Goal: Task Accomplishment & Management: Use online tool/utility

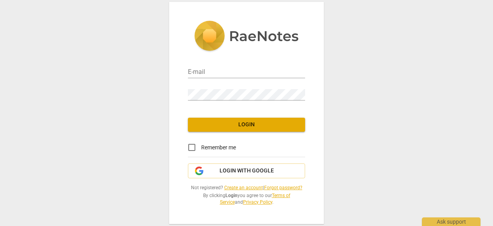
type input "[EMAIL_ADDRESS][DOMAIN_NAME]"
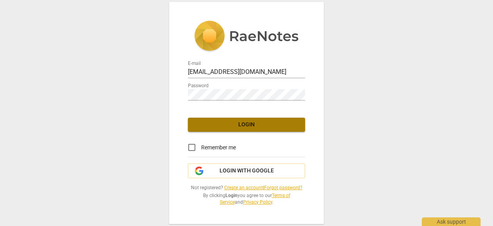
click at [227, 127] on span "Login" at bounding box center [246, 125] width 105 height 8
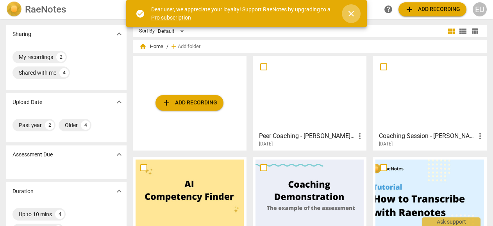
click at [353, 12] on span "close" at bounding box center [351, 13] width 9 height 9
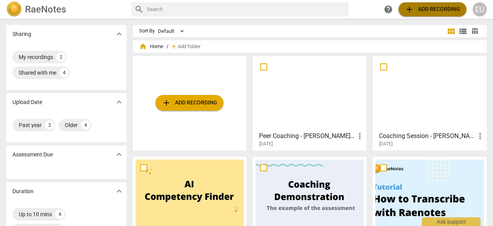
click at [427, 9] on span "add Add recording" at bounding box center [432, 9] width 55 height 9
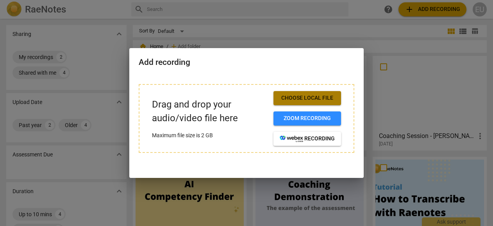
click at [306, 99] on span "Choose local file" at bounding box center [307, 98] width 55 height 8
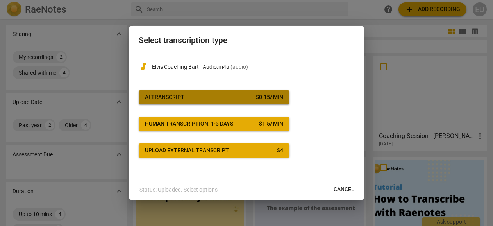
click at [204, 96] on span "AI Transcript $ 0.15 / min" at bounding box center [214, 97] width 138 height 8
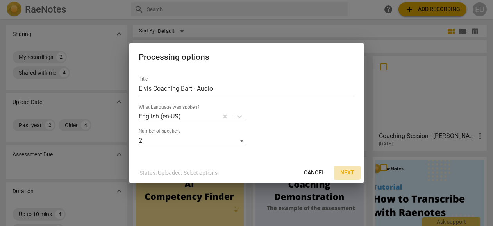
click at [347, 174] on span "Next" at bounding box center [347, 173] width 14 height 8
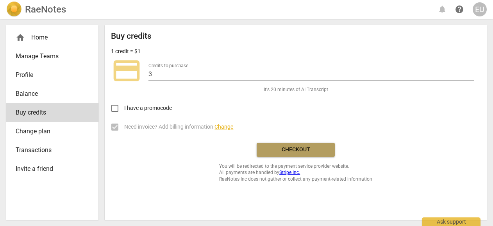
click at [289, 150] on span "Checkout" at bounding box center [296, 150] width 66 height 8
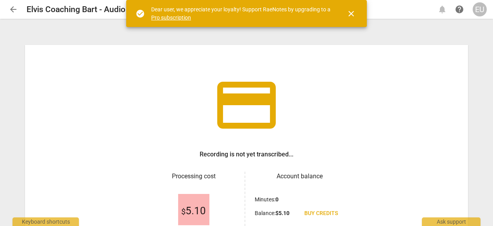
click at [351, 13] on span "close" at bounding box center [351, 13] width 9 height 9
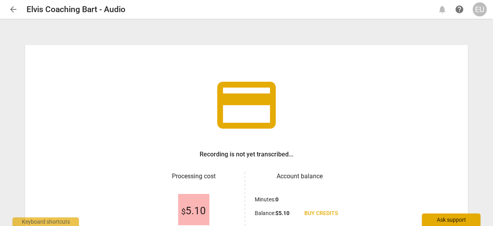
click at [445, 218] on div "Ask support" at bounding box center [451, 219] width 59 height 13
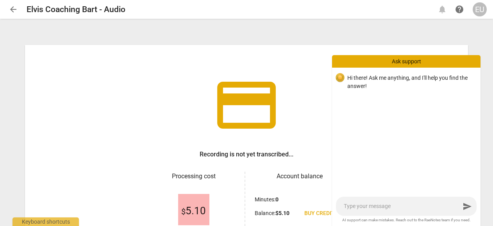
type textarea "H"
type textarea "He"
type textarea "Hel"
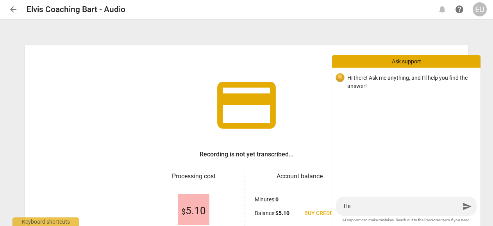
type textarea "Hel"
type textarea "Hell"
type textarea "Hello"
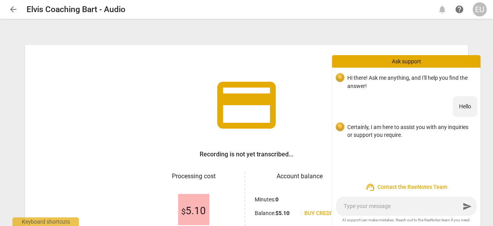
type textarea "P"
type textarea "Pl"
type textarea "Ple"
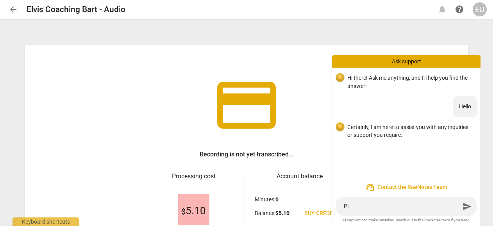
type textarea "Ple"
type textarea "Plea"
type textarea "Pleas"
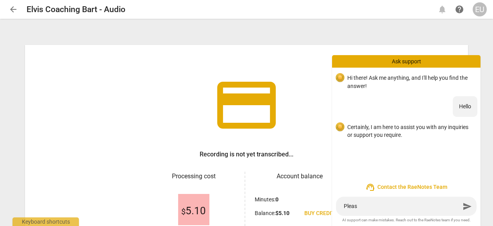
type textarea "Please"
type textarea "Please I"
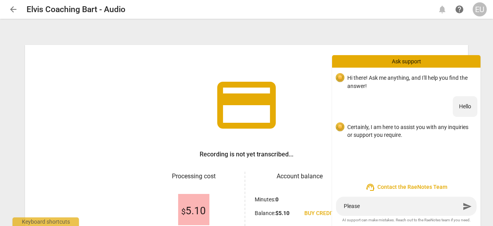
type textarea "Please I"
type textarea "Please I j"
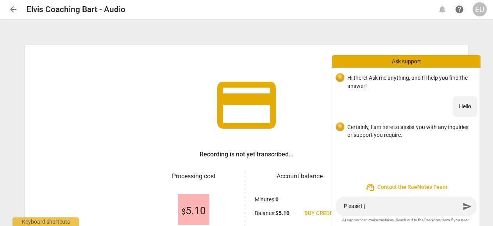
type textarea "Please I ju"
type textarea "Please I jus"
type textarea "Please I just"
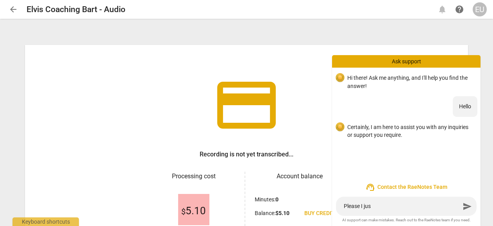
type textarea "Please I just"
type textarea "Please I just m"
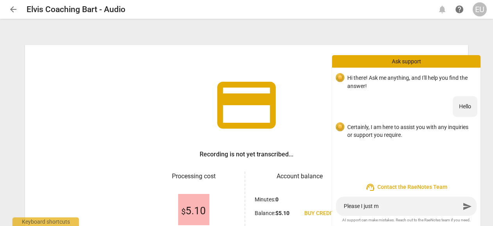
type textarea "Please I just ma"
type textarea "Please I just mad"
type textarea "Please I just made"
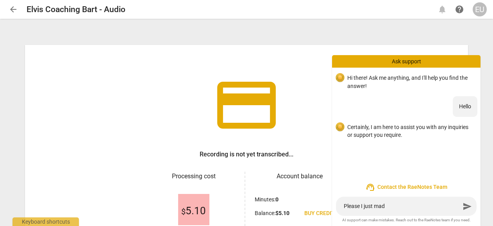
type textarea "Please I just made"
type textarea "Please I just made a"
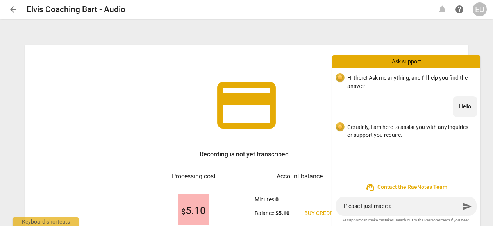
type textarea "Please I just made a"
type textarea "Please I just made a m"
type textarea "Please I just made a"
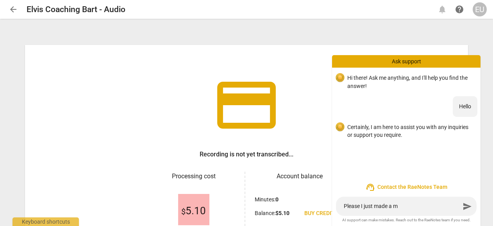
type textarea "Please I just made a"
type textarea "Please I just made a p"
type textarea "Please I just made a pa"
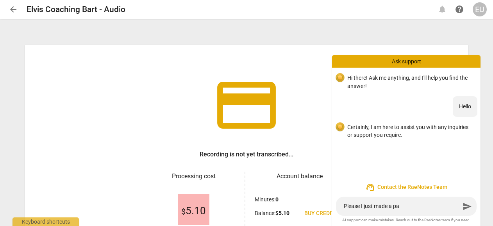
type textarea "Please I just made a pay"
type textarea "Please I just made a paym"
type textarea "Please I just made a payme"
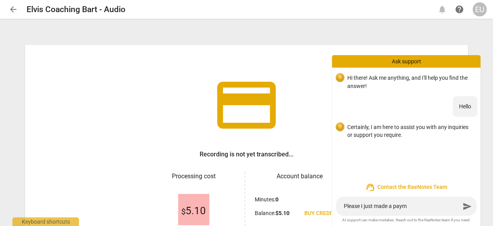
type textarea "Please I just made a payme"
type textarea "Please I just made a paymen"
type textarea "Please I just made a payment"
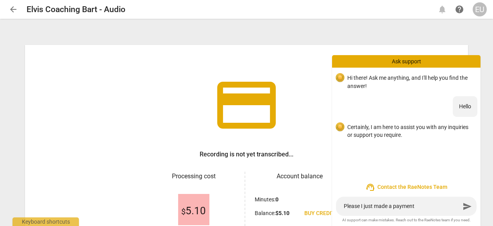
type textarea "Please I just made a payment"
type textarea "Please I just made a payment f"
type textarea "Please I just made a payment fo"
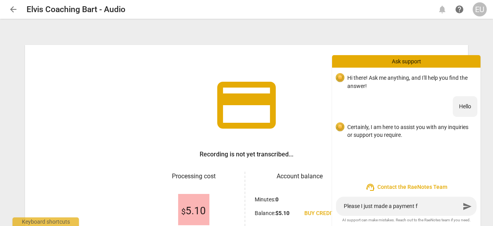
type textarea "Please I just made a payment fo"
type textarea "Please I just made a payment for"
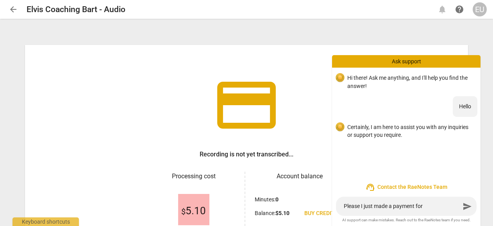
type textarea "Please I just made a payment for m"
type textarea "Please I just made a payment for my"
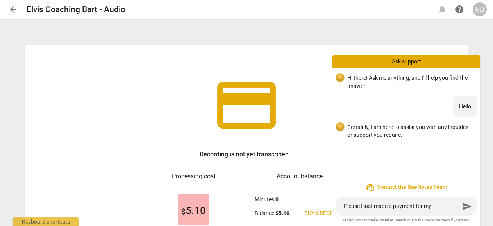
type textarea "Please I just made a payment for my"
type textarea "Please I just made a payment for my a"
type textarea "Please I just made a payment for my au"
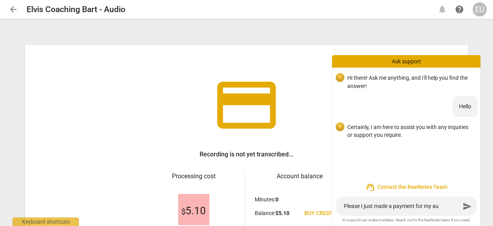
type textarea "Please I just made a payment for my aud"
type textarea "Please I just made a payment for my audi"
type textarea "Please I just made a payment for my audio"
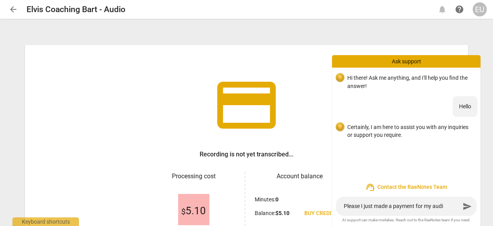
type textarea "Please I just made a payment for my audio"
type textarea "Please I just made a payment for my audio t"
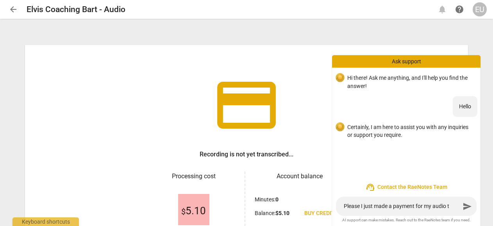
type textarea "Please I just made a payment for my audio tr"
type textarea "Please I just made a payment for my audio tra"
type textarea "Please I just made a payment for my audio tran"
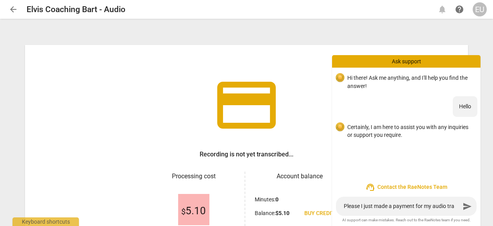
type textarea "Please I just made a payment for my audio tran"
type textarea "Please I just made a payment for my audio trans"
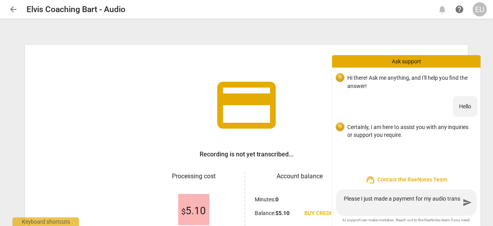
type textarea "Please I just made a payment for my audio transc"
type textarea "Please I just made a payment for my audio transcr"
type textarea "Please I just made a payment for my audio transcri"
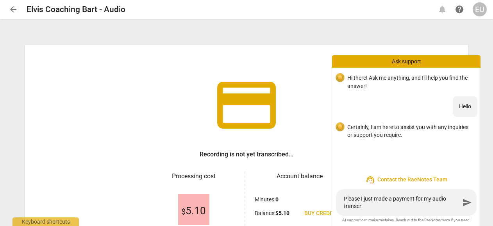
type textarea "Please I just made a payment for my audio transcri"
type textarea "Please I just made a payment for my audio transcrip"
type textarea "Please I just made a payment for my audio transcript"
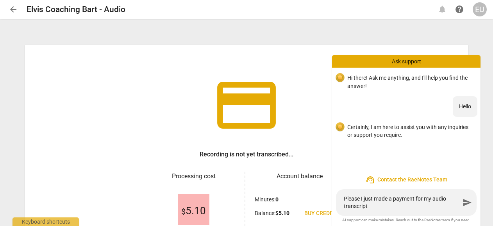
type textarea "Please I just made a payment for my audio transcript"
type textarea "Please I just made a payment for my audio transcript b"
type textarea "Please I just made a payment for my audio transcript bu"
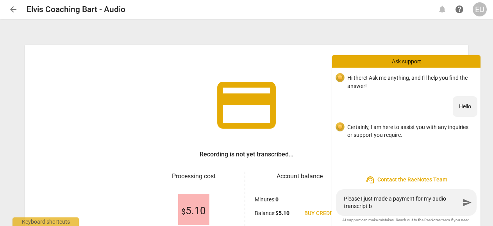
type textarea "Please I just made a payment for my audio transcript bu"
type textarea "Please I just made a payment for my audio transcript but"
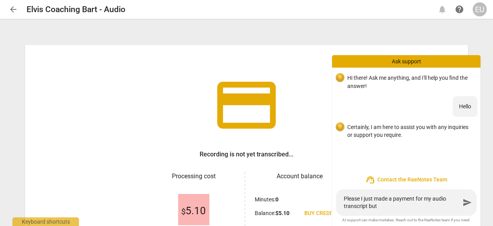
type textarea "Please I just made a payment for my audio transcript but i"
type textarea "Please I just made a payment for my audio transcript but it"
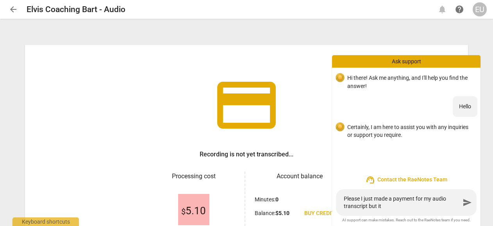
type textarea "Please I just made a payment for my audio transcript but it"
type textarea "Please I just made a payment for my audio transcript but it s"
type textarea "Please I just made a payment for my audio transcript but it se"
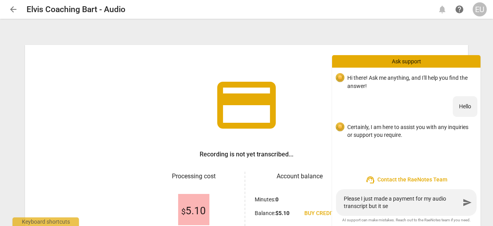
type textarea "Please I just made a payment for my audio transcript but it see"
type textarea "Please I just made a payment for my audio transcript but it seem"
type textarea "Please I just made a payment for my audio transcript but it seems"
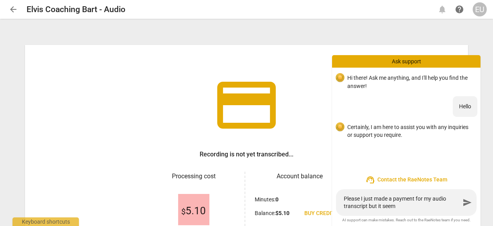
type textarea "Please I just made a payment for my audio transcript but it seems"
type textarea "Please I just made a payment for my audio transcript but it seems n"
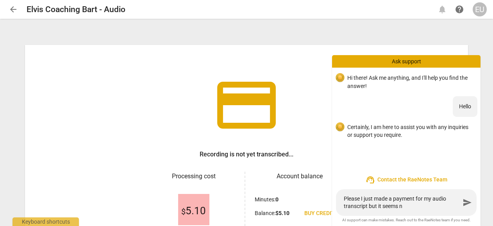
type textarea "Please I just made a payment for my audio transcript but it seems no"
type textarea "Please I just made a payment for my audio transcript but it seems not"
type textarea "Please I just made a payment for my audio transcript but it seems noth"
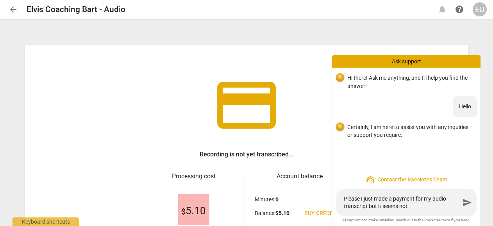
type textarea "Please I just made a payment for my audio transcript but it seems noth"
type textarea "Please I just made a payment for my audio transcript but it seems nothi"
type textarea "Please I just made a payment for my audio transcript but it seems nothin"
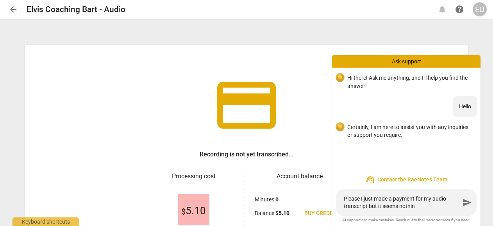
type textarea "Please I just made a payment for my audio transcript but it seems nothing"
type textarea "Please I just made a payment for my audio transcript but it seems nothing i"
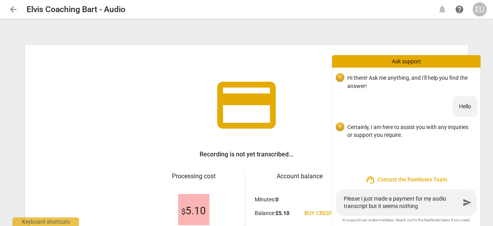
type textarea "Please I just made a payment for my audio transcript but it seems nothing i"
type textarea "Please I just made a payment for my audio transcript but it seems nothing is"
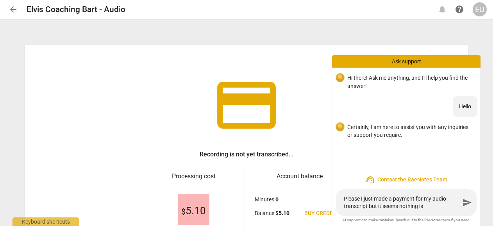
type textarea "Please I just made a payment for my audio transcript but it seems nothing is h"
type textarea "Please I just made a payment for my audio transcript but it seems nothing is ha"
type textarea "Please I just made a payment for my audio transcript but it seems nothing is hap"
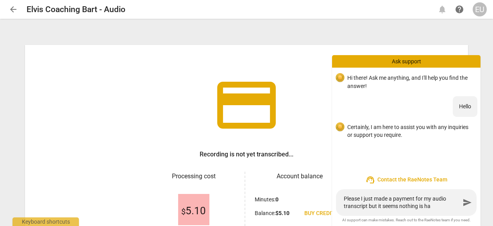
type textarea "Please I just made a payment for my audio transcript but it seems nothing is hap"
type textarea "Please I just made a payment for my audio transcript but it seems nothing is ha…"
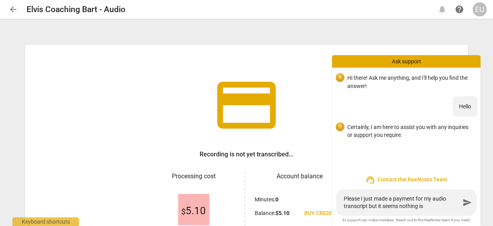
type textarea "Please I just made a payment for my audio transcript but it seems nothing is ha…"
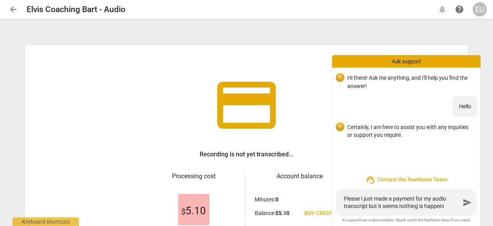
type textarea "Please I just made a payment for my audio transcript but it seems nothing is ha…"
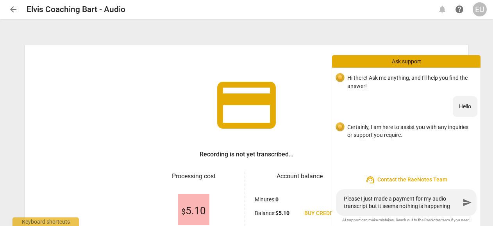
scroll to position [31, 0]
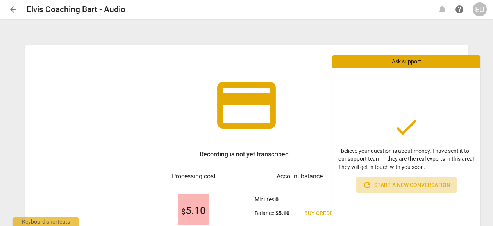
click at [391, 184] on span "refresh Start a new conversation" at bounding box center [407, 184] width 88 height 9
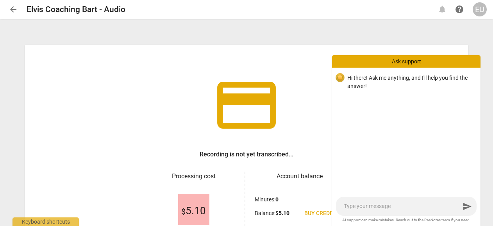
type textarea "t"
type textarea "th"
type textarea "the"
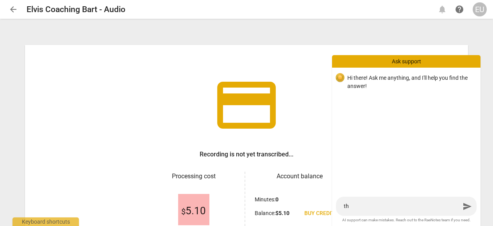
type textarea "the"
type textarea "ther"
type textarea "there"
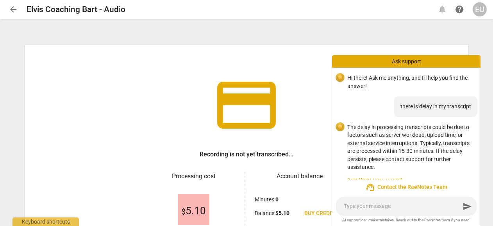
scroll to position [19, 0]
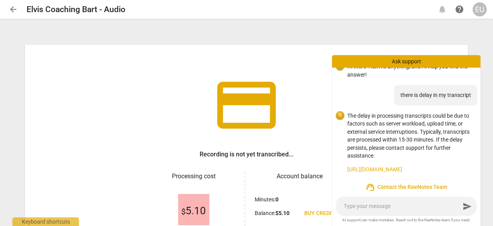
click at [324, 87] on div "credit_card Recording is not yet transcribed... Processing cost $ 5.10 Account …" at bounding box center [246, 164] width 443 height 238
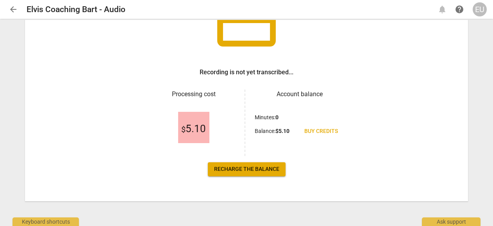
scroll to position [0, 0]
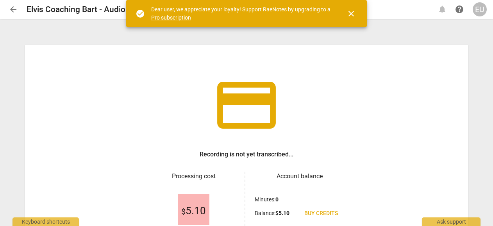
click at [172, 18] on link "Pro subscription" at bounding box center [171, 17] width 40 height 6
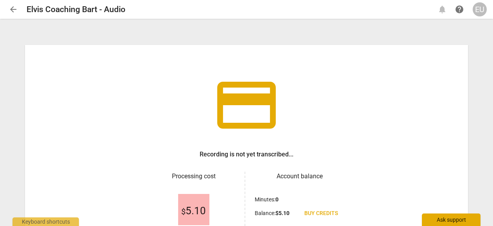
click at [435, 218] on div "Ask support" at bounding box center [451, 219] width 59 height 13
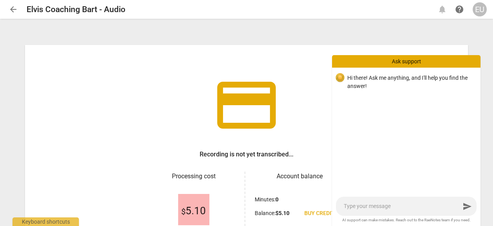
type textarea "i"
type textarea "i u"
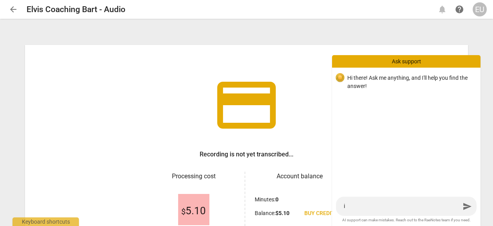
type textarea "i u"
type textarea "i up"
type textarea "i upl"
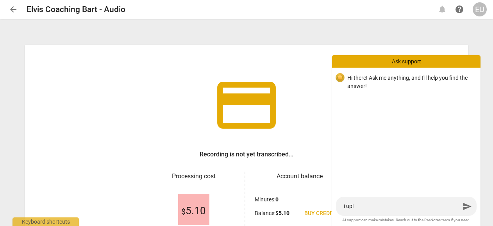
type textarea "i upla"
type textarea "i uplad"
type textarea "i uplade"
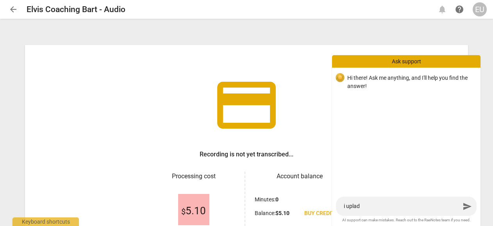
type textarea "i uplade"
type textarea "i upladed"
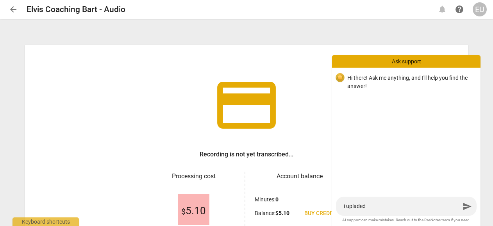
type textarea "i upladed"
type textarea "i uplade"
type textarea "i uplad"
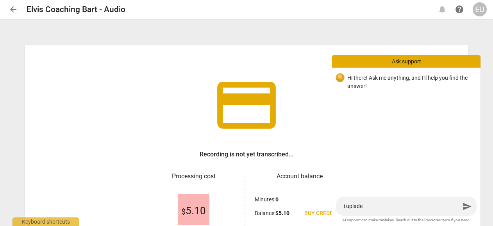
type textarea "i uplad"
type textarea "i upla"
type textarea "i upl"
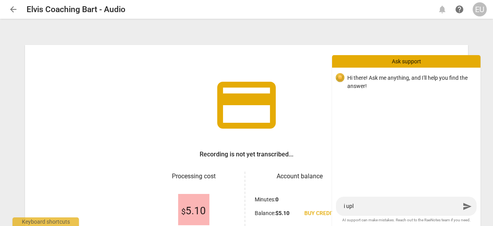
type textarea "i uplo"
type textarea "i uploa"
type textarea "i upload"
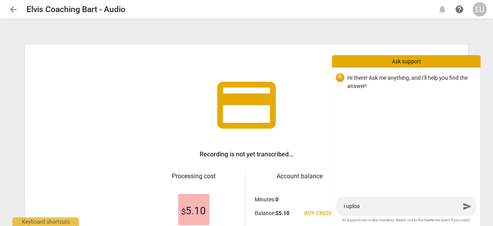
type textarea "i upload"
type textarea "i uploade"
type textarea "i uploaded"
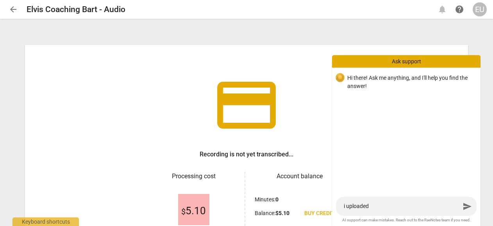
type textarea "i uploaded"
type textarea "i uploaded m"
type textarea "i uploaded my"
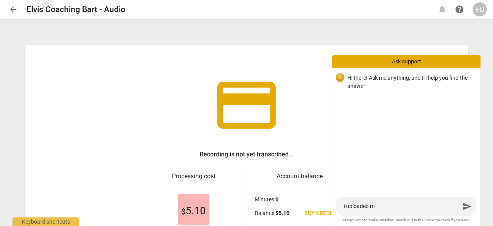
type textarea "i uploaded my"
type textarea "i uploaded my a"
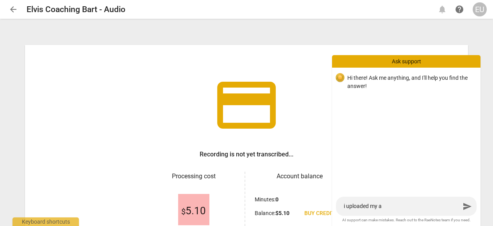
type textarea "i uploaded my au"
type textarea "i uploaded my aud"
type textarea "i uploaded my audi"
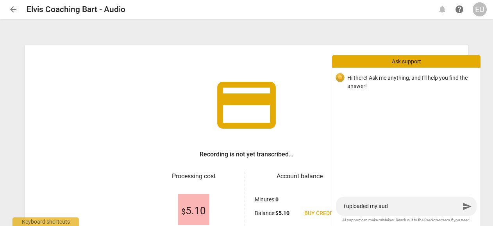
type textarea "i uploaded my audi"
type textarea "i uploaded my audio"
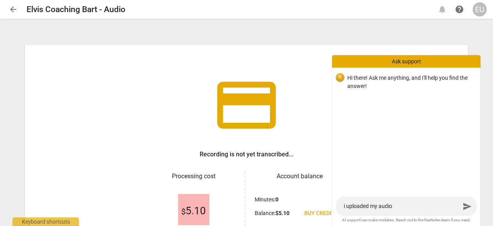
type textarea "i uploaded my audio a"
type textarea "i uploaded my audio an"
type textarea "i uploaded my audio and"
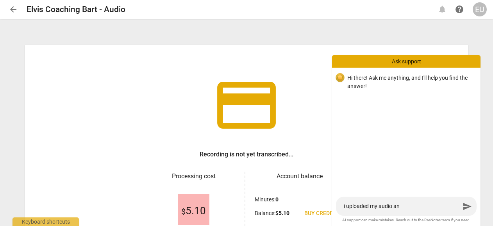
type textarea "i uploaded my audio and"
type textarea "i uploaded my audio and n"
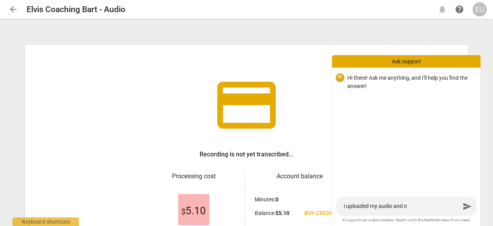
type textarea "i uploaded my audio and no"
type textarea "i uploaded my audio and no r"
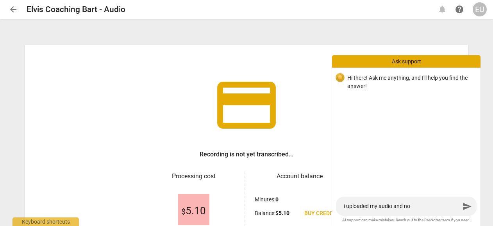
type textarea "i uploaded my audio and no r"
type textarea "i uploaded my audio and no re"
type textarea "i uploaded my audio and no res"
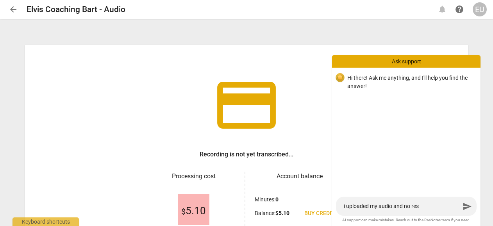
type textarea "i uploaded my audio and no resp"
type textarea "i uploaded my audio and no respo"
type textarea "i uploaded my audio and no respon"
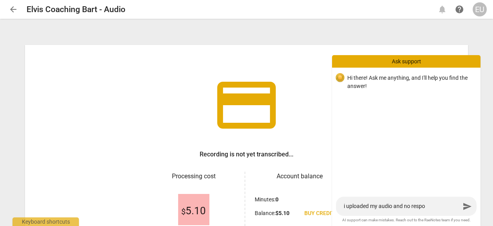
type textarea "i uploaded my audio and no respon"
type textarea "i uploaded my audio and no respons"
type textarea "i uploaded my audio and no response"
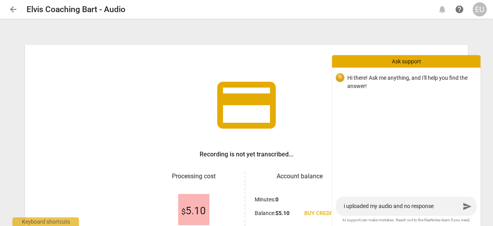
type textarea "i uploaded my audio and no response"
type textarea "i uploaded my audio and no response a"
type textarea "i uploaded my audio and no response af"
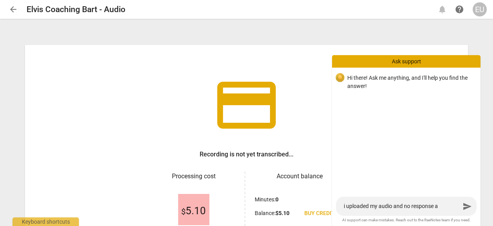
type textarea "i uploaded my audio and no response af"
type textarea "i uploaded my audio and no response aft"
type textarea "i uploaded my audio and no response afte"
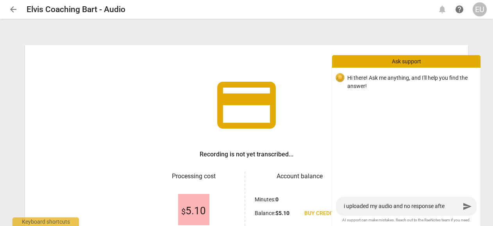
type textarea "i uploaded my audio and no response after"
type textarea "i uploaded my audio and no response after m"
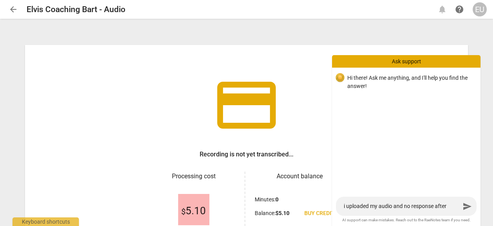
type textarea "i uploaded my audio and no response after m"
type textarea "i uploaded my audio and no response after ma"
type textarea "i uploaded my audio and no response after mak"
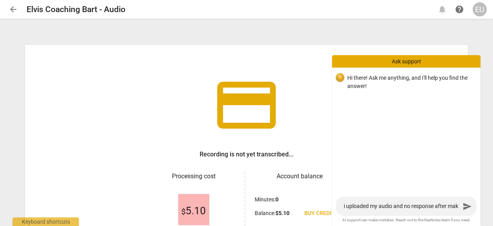
type textarea "i uploaded my audio and no response after [PERSON_NAME]"
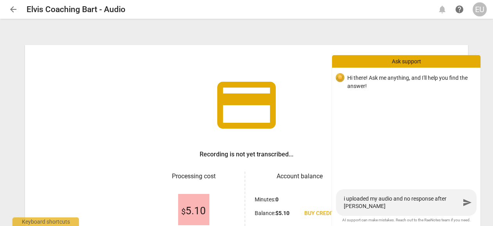
type textarea "i uploaded my audio and no response after makin"
type textarea "i uploaded my audio and no response after making"
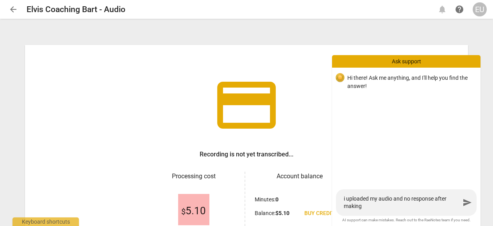
type textarea "i uploaded my audio and no response after making"
type textarea "i uploaded my audio and no response after making p"
type textarea "i uploaded my audio and no response after making pa"
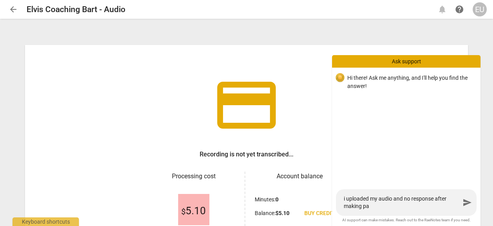
type textarea "i uploaded my audio and no response after making pay"
type textarea "i uploaded my audio and no response after making paym"
type textarea "i uploaded my audio and no response after making payme"
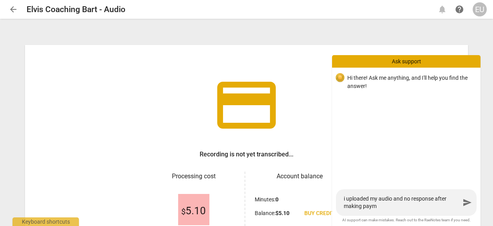
type textarea "i uploaded my audio and no response after making payme"
type textarea "i uploaded my audio and no response after making paymen"
type textarea "i uploaded my audio and no response after making payment"
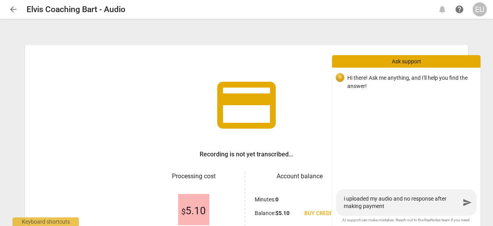
type textarea "i uploaded my audio and no response after making payments"
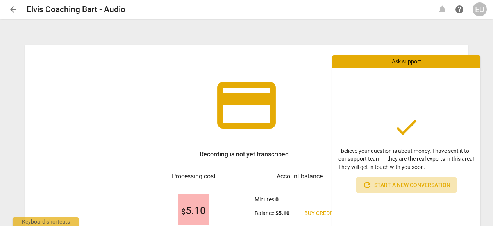
click at [404, 189] on span "refresh Start a new conversation" at bounding box center [407, 184] width 88 height 9
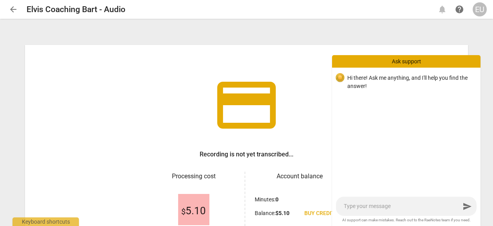
type textarea "d"
type textarea "de"
type textarea "del"
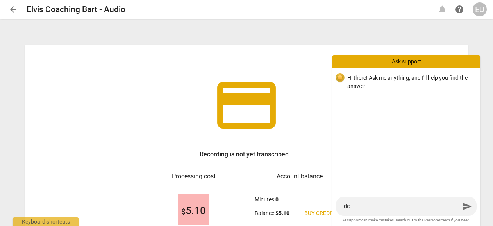
type textarea "del"
type textarea "dela"
type textarea "delay"
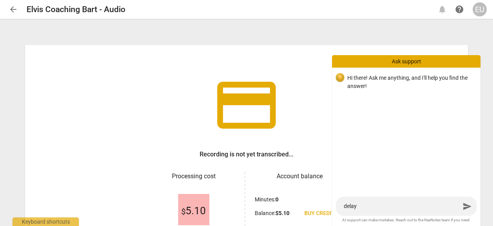
type textarea "delay"
type textarea "delay i"
type textarea "delay in"
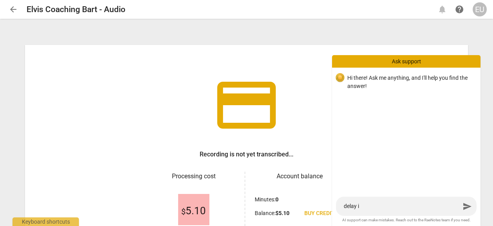
type textarea "delay in"
type textarea "delay in t"
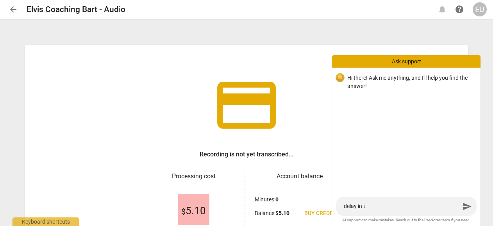
type textarea "delay in tr"
type textarea "delay in tra"
type textarea "delay in [PERSON_NAME]"
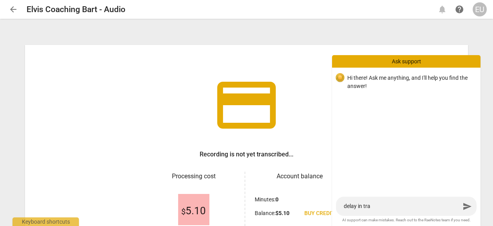
type textarea "delay in [PERSON_NAME]"
type textarea "delay in trans"
type textarea "delay in transc"
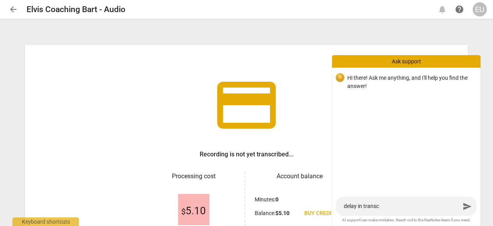
type textarea "delay in transcr"
type textarea "delay in transcri"
type textarea "delay in transcrip"
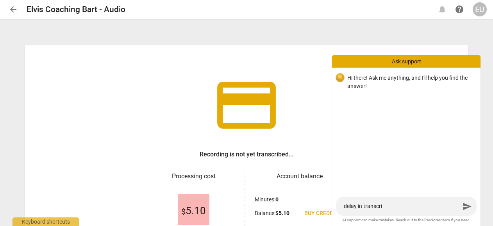
type textarea "delay in transcrip"
type textarea "delay in transcript"
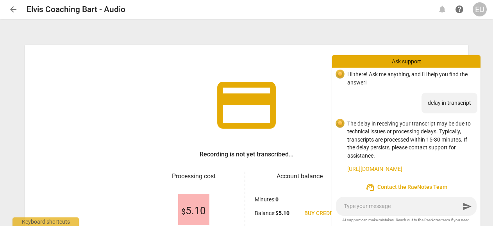
click at [403, 165] on link "[URL][DOMAIN_NAME]" at bounding box center [410, 169] width 127 height 8
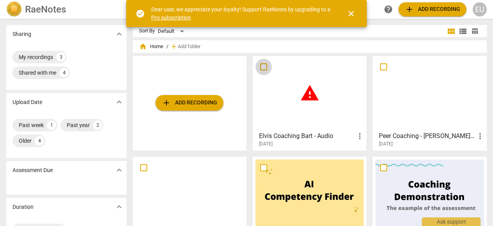
click at [263, 67] on input "checkbox" at bounding box center [264, 66] width 16 height 9
checkbox input "false"
click at [304, 119] on div "warning" at bounding box center [310, 93] width 108 height 69
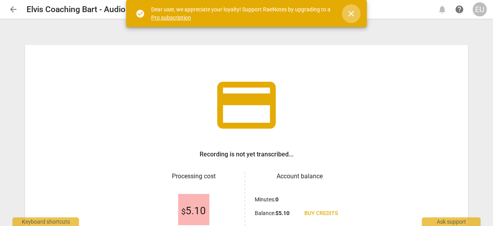
click at [353, 11] on span "close" at bounding box center [351, 13] width 9 height 9
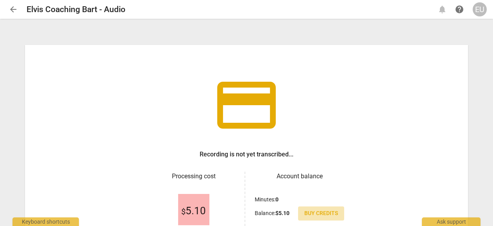
click at [319, 211] on span "Buy credits" at bounding box center [321, 213] width 34 height 8
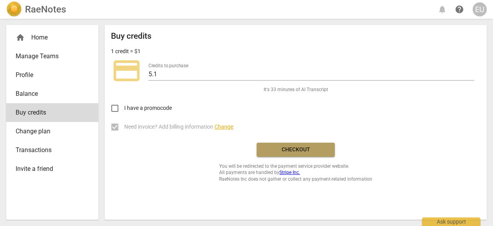
click at [297, 147] on span "Checkout" at bounding box center [296, 150] width 66 height 8
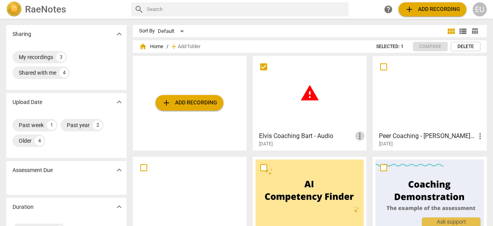
click at [361, 136] on span "more_vert" at bounding box center [359, 135] width 9 height 9
click at [193, 102] on div at bounding box center [246, 113] width 493 height 226
click at [193, 102] on span "add Add recording" at bounding box center [189, 102] width 55 height 9
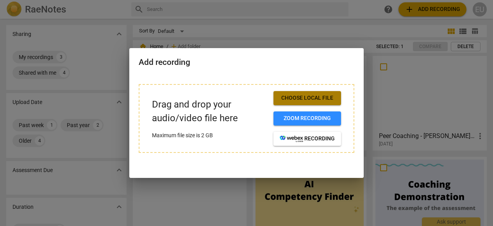
click at [300, 97] on span "Choose local file" at bounding box center [307, 98] width 55 height 8
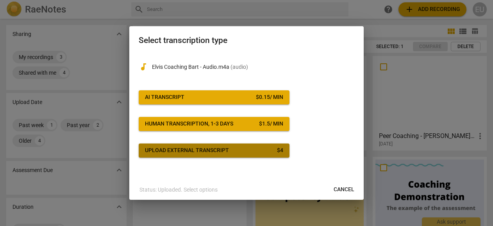
click at [188, 152] on div "Upload external transcript" at bounding box center [187, 151] width 84 height 8
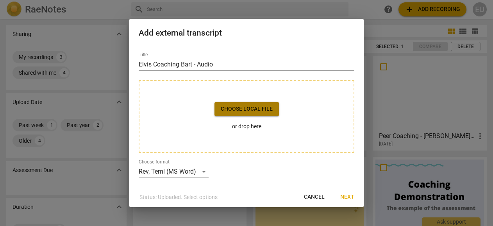
click at [239, 111] on span "Choose local file" at bounding box center [247, 109] width 52 height 8
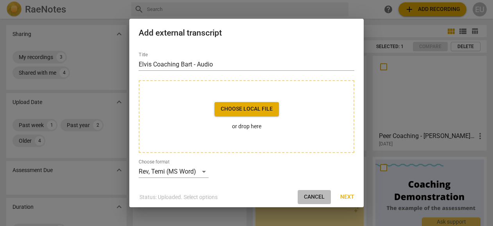
click at [314, 191] on button "Cancel" at bounding box center [314, 197] width 33 height 14
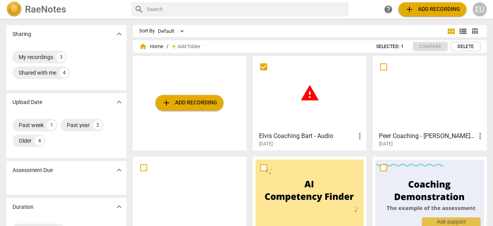
click at [193, 102] on span "add Add recording" at bounding box center [189, 102] width 55 height 9
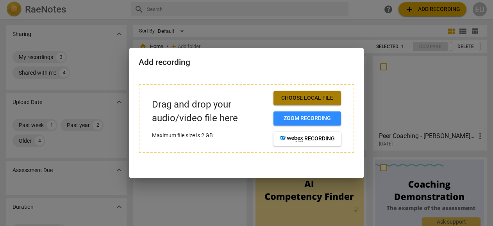
click at [286, 100] on span "Choose local file" at bounding box center [307, 98] width 55 height 8
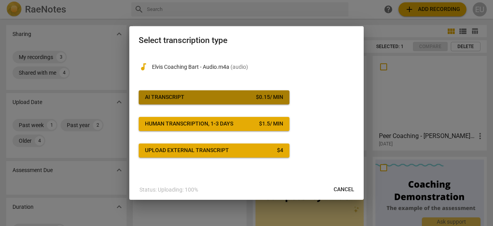
click at [196, 97] on span "AI Transcript $ 0.15 / min" at bounding box center [214, 97] width 138 height 8
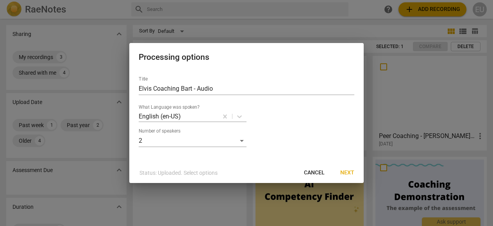
click at [343, 172] on span "Next" at bounding box center [347, 173] width 14 height 8
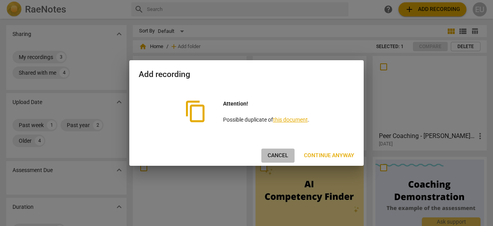
click at [274, 157] on span "Cancel" at bounding box center [278, 156] width 21 height 8
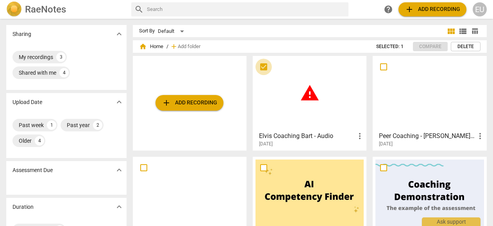
click at [263, 68] on input "checkbox" at bounding box center [264, 66] width 16 height 9
checkbox input "true"
click at [306, 89] on span "warning" at bounding box center [310, 93] width 20 height 20
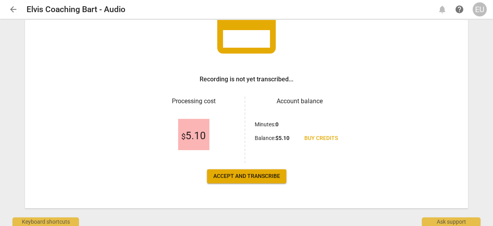
scroll to position [82, 0]
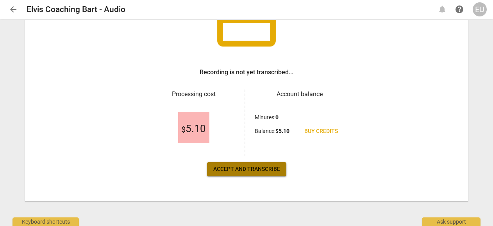
click at [248, 167] on span "Accept and transcribe" at bounding box center [246, 169] width 67 height 8
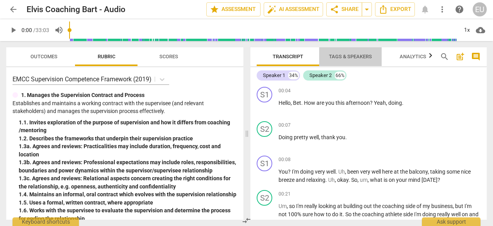
click at [352, 57] on span "Tags & Speakers" at bounding box center [350, 57] width 43 height 6
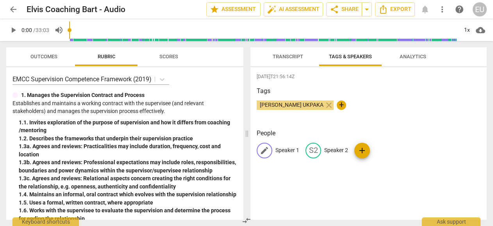
click at [262, 149] on span "edit" at bounding box center [264, 150] width 9 height 9
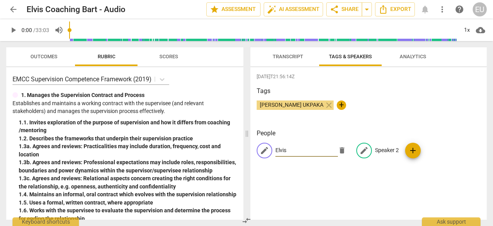
type input "Elvis"
click at [359, 148] on span "edit" at bounding box center [363, 150] width 9 height 9
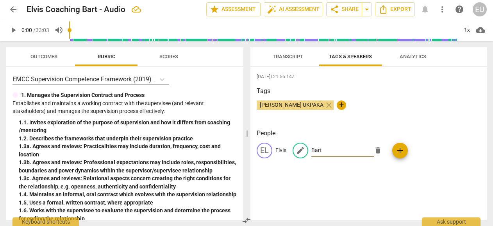
type input "Bart"
click at [452, 118] on div "Tags ELVIS UDOKA UKPAKA close +" at bounding box center [369, 104] width 224 height 36
click at [286, 56] on span "Transcript" at bounding box center [288, 57] width 30 height 6
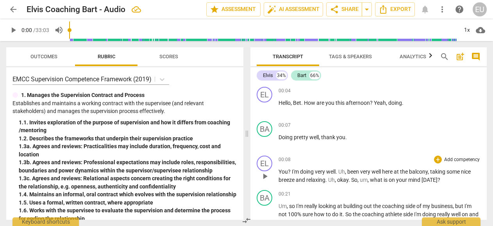
click at [264, 175] on span "play_arrow" at bounding box center [264, 176] width 9 height 9
click at [292, 171] on span "I'm" at bounding box center [296, 171] width 8 height 6
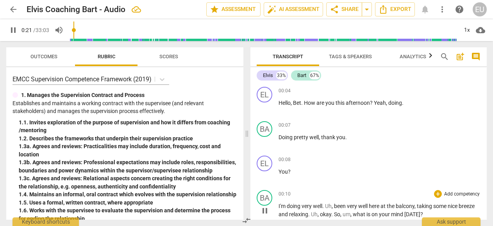
click at [280, 207] on span "I'm" at bounding box center [283, 206] width 8 height 6
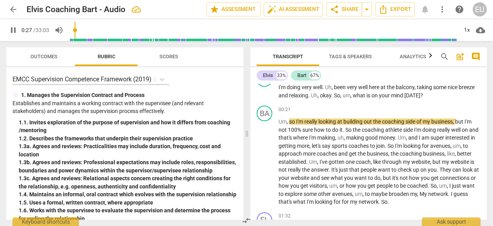
scroll to position [0, 0]
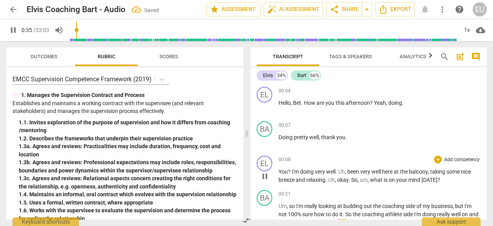
click at [292, 173] on span "I'm" at bounding box center [296, 171] width 8 height 6
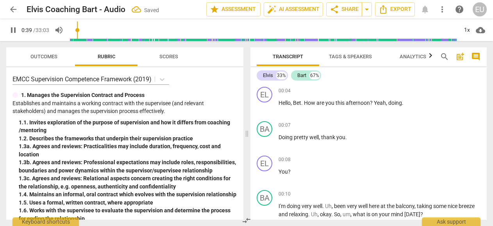
scroll to position [169, 0]
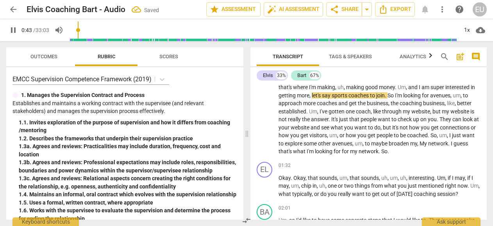
drag, startPoint x: 483, startPoint y: 91, endPoint x: 482, endPoint y: 82, distance: 8.7
click at [482, 82] on div "Elvis 33% Bart 67% EL play_arrow pause 00:04 + Add competency keyboard_arrow_ri…" at bounding box center [368, 143] width 236 height 152
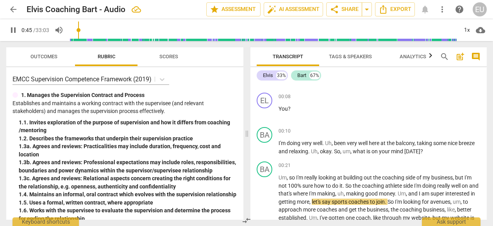
scroll to position [0, 0]
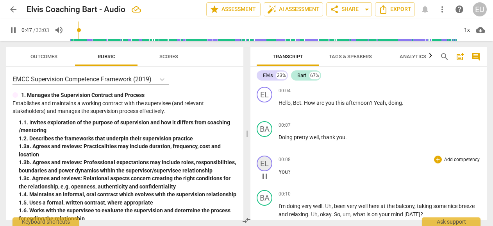
click at [263, 161] on div "EL" at bounding box center [265, 163] width 16 height 16
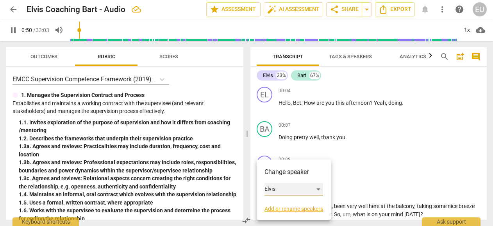
click at [320, 190] on div "Elvis" at bounding box center [293, 189] width 59 height 13
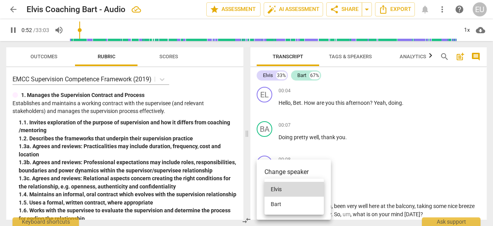
click at [295, 203] on li "Bart" at bounding box center [293, 204] width 59 height 15
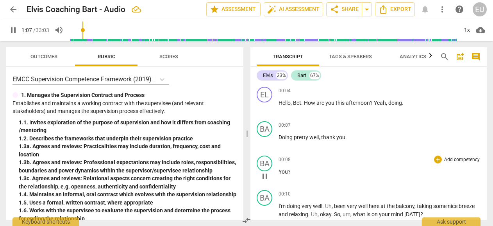
click at [281, 171] on span "You" at bounding box center [283, 171] width 9 height 6
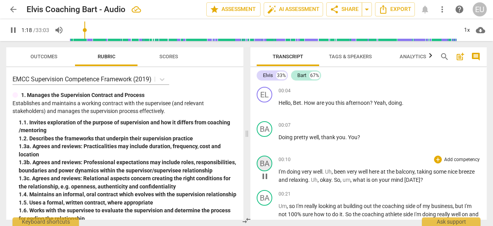
click at [266, 161] on div "BA" at bounding box center [265, 163] width 16 height 16
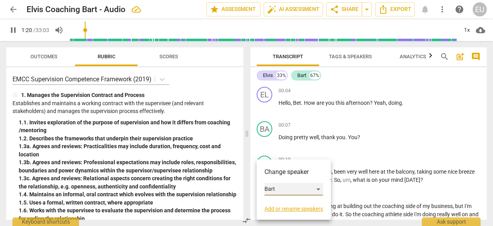
click at [319, 189] on div "Bart" at bounding box center [293, 189] width 59 height 13
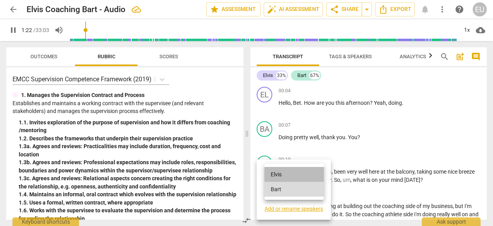
click at [281, 173] on li "Elvis" at bounding box center [293, 174] width 59 height 15
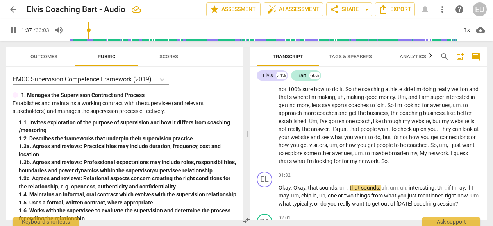
scroll to position [114, 0]
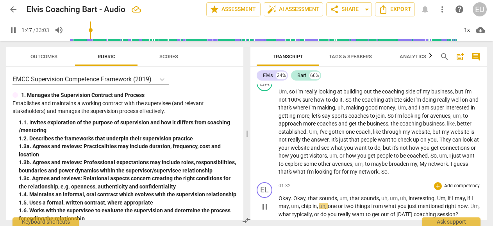
click at [375, 179] on div "EL play_arrow pause 01:32 + Add competency keyboard_arrow_right Okay . Okay , t…" at bounding box center [368, 200] width 236 height 43
click at [344, 200] on span "um" at bounding box center [344, 198] width 8 height 6
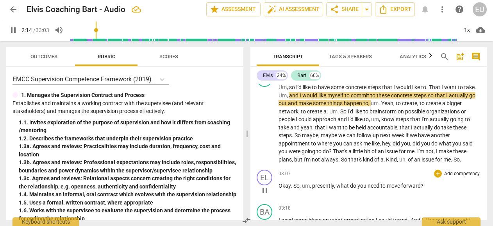
click at [354, 172] on div "03:07 + Add competency keyboard_arrow_right" at bounding box center [380, 174] width 202 height 8
click at [370, 206] on div "03:18 + Add competency keyboard_arrow_right" at bounding box center [380, 208] width 202 height 8
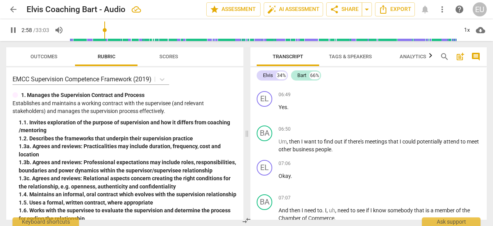
scroll to position [969, 0]
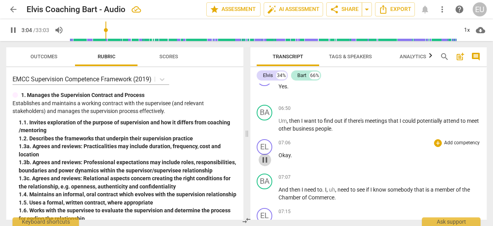
click at [266, 159] on span "pause" at bounding box center [264, 159] width 9 height 9
click at [267, 158] on span "play_arrow" at bounding box center [264, 159] width 9 height 9
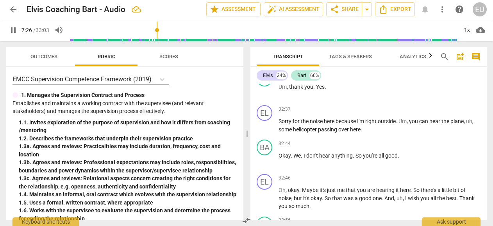
scroll to position [5198, 0]
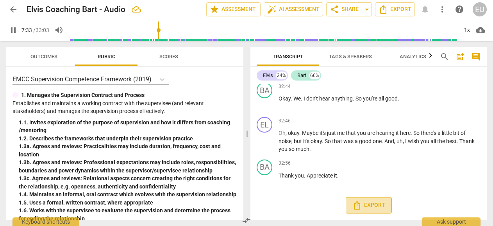
click at [363, 204] on span "Export" at bounding box center [368, 204] width 33 height 9
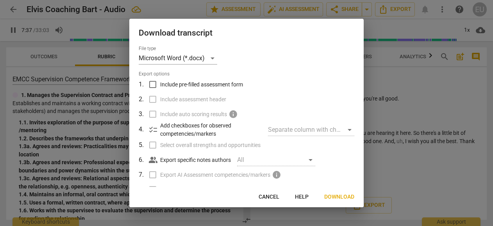
scroll to position [1242, 0]
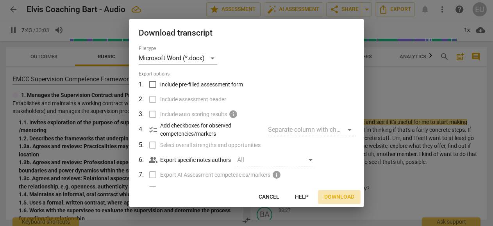
click at [342, 198] on span "Download" at bounding box center [339, 197] width 30 height 8
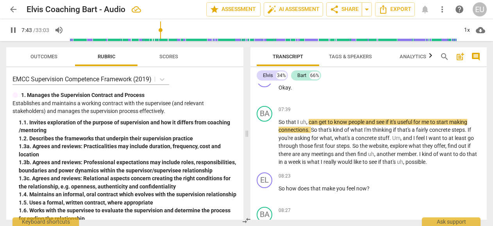
scroll to position [5198, 0]
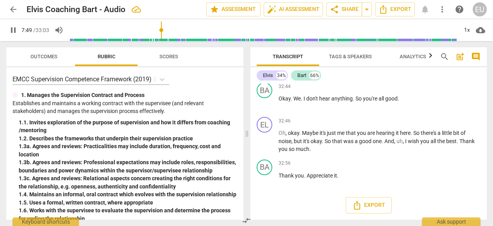
click at [487, 220] on div at bounding box center [487, 220] width 0 height 0
click at [365, 200] on button "Export" at bounding box center [369, 205] width 46 height 16
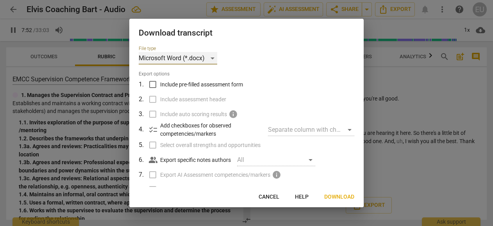
click at [213, 57] on div "Microsoft Word (*.docx)" at bounding box center [178, 58] width 79 height 13
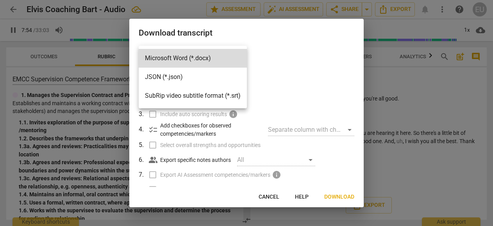
scroll to position [1285, 0]
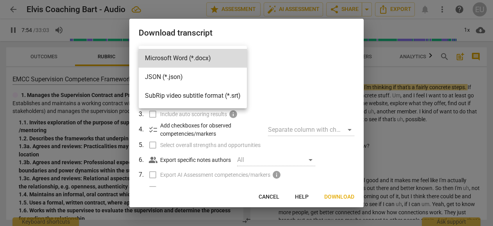
click at [288, 44] on div at bounding box center [246, 113] width 493 height 226
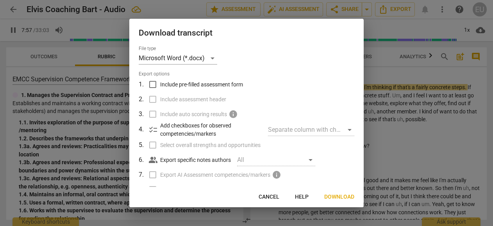
click at [395, 74] on div at bounding box center [246, 113] width 493 height 226
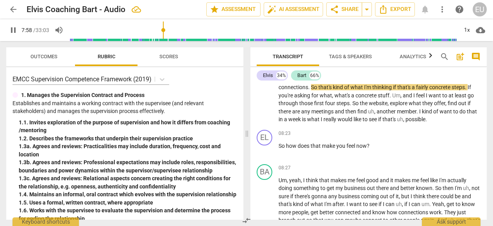
scroll to position [5198, 0]
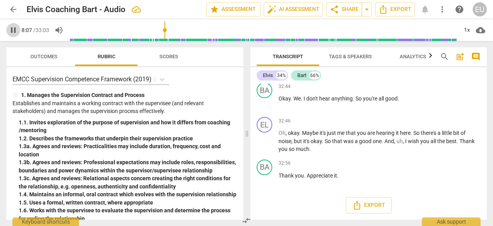
click at [13, 32] on span "pause" at bounding box center [13, 29] width 9 height 9
type input "487"
